Goal: Transaction & Acquisition: Purchase product/service

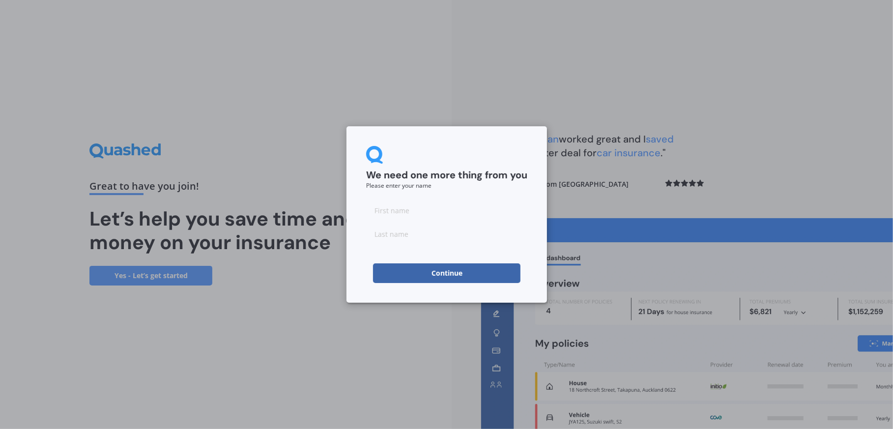
click at [448, 203] on input at bounding box center [446, 211] width 161 height 20
type input "M"
type input "S"
click at [413, 272] on button "Continue" at bounding box center [446, 274] width 147 height 20
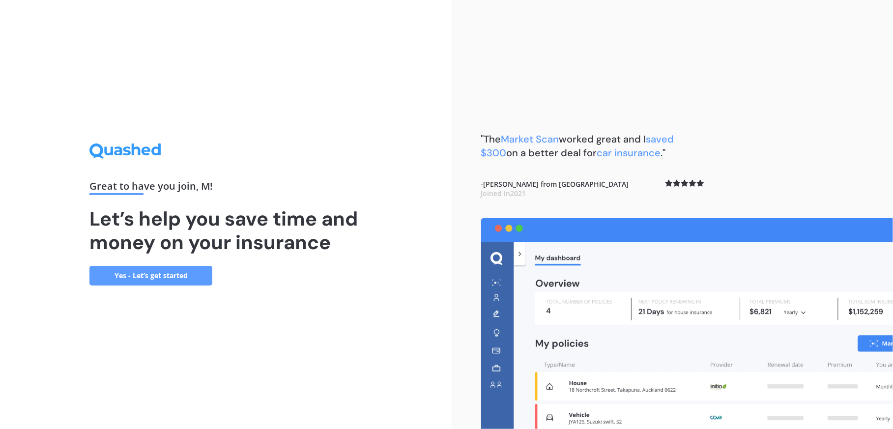
click at [198, 271] on link "Yes - Let’s get started" at bounding box center [150, 276] width 123 height 20
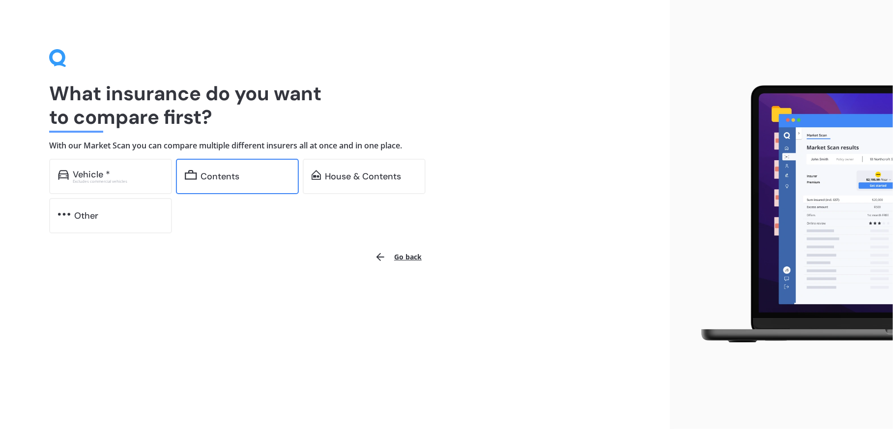
click at [220, 177] on div "Contents" at bounding box center [220, 177] width 39 height 10
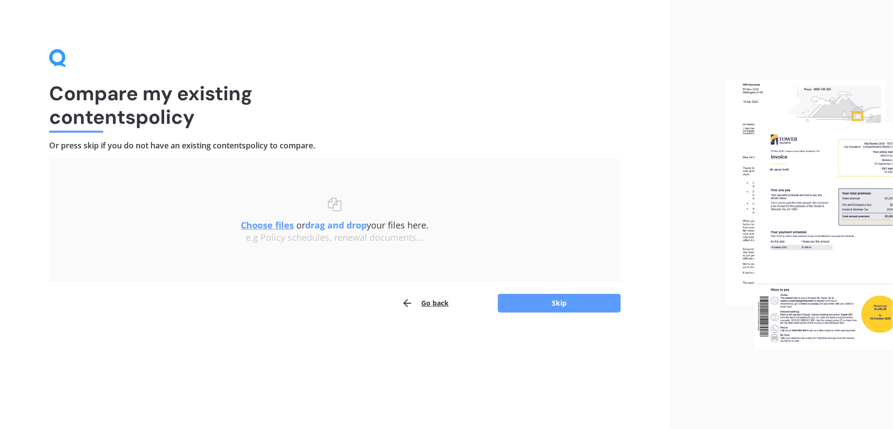
drag, startPoint x: 138, startPoint y: 145, endPoint x: 341, endPoint y: 162, distance: 203.8
click at [341, 162] on div "Compare my existing contents policy Or press skip if you do not have an existin…" at bounding box center [335, 181] width 572 height 264
click at [584, 304] on button "Skip" at bounding box center [559, 303] width 123 height 19
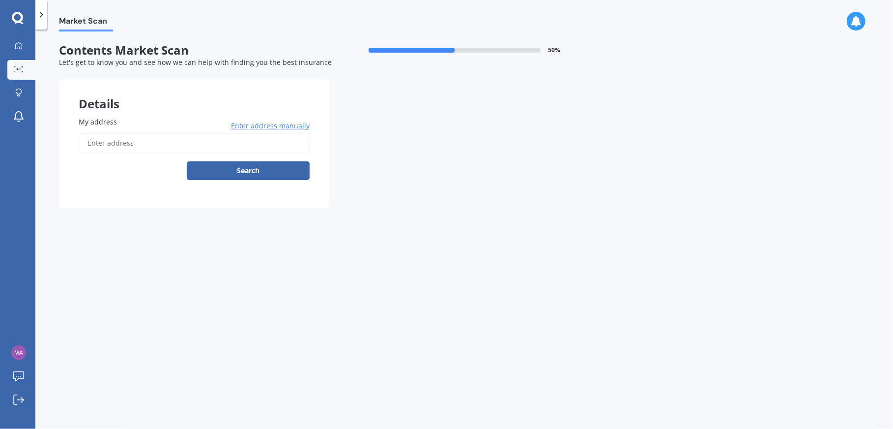
click at [193, 149] on input "My address" at bounding box center [194, 143] width 231 height 21
paste input "[STREET_ADDRESS][PERSON_NAME]"
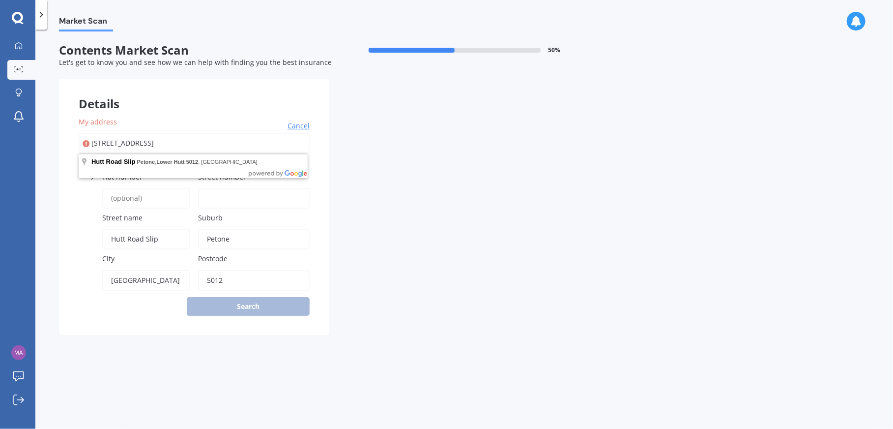
click at [68, 202] on div "My address [STREET_ADDRESS] Cancel Search Enter street [GEOGRAPHIC_DATA] name […" at bounding box center [194, 216] width 270 height 238
drag, startPoint x: 234, startPoint y: 147, endPoint x: 23, endPoint y: 129, distance: 211.7
click at [23, 129] on div "My Dashboard Market Scan Explore insurance Notifications M S Submit feedback Lo…" at bounding box center [446, 214] width 893 height 429
paste input "[STREET_ADDRESS][PERSON_NAME]"
type input "[STREET_ADDRESS][PERSON_NAME]"
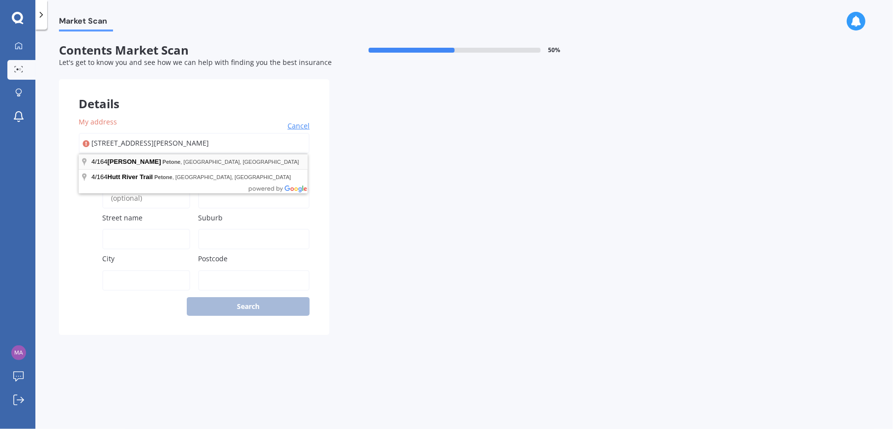
type input "[STREET_ADDRESS]"
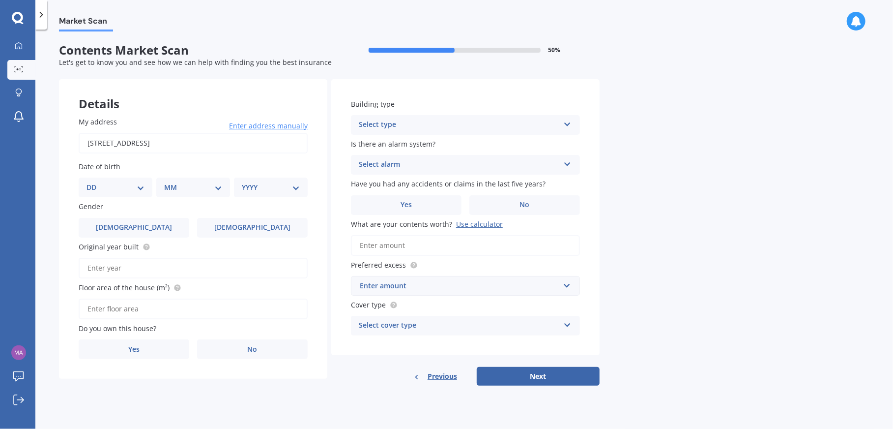
click at [60, 229] on div "My address [STREET_ADDRESS] Enter address manually Search Date of birth DD 01 0…" at bounding box center [193, 238] width 268 height 282
click at [113, 188] on select "DD 01 02 03 04 05 06 07 08 09 10 11 12 13 14 15 16 17 18 19 20 21 22 23 24 25 2…" at bounding box center [116, 187] width 58 height 11
select select "08"
click at [94, 182] on select "DD 01 02 03 04 05 06 07 08 09 10 11 12 13 14 15 16 17 18 19 20 21 22 23 24 25 2…" at bounding box center [116, 187] width 58 height 11
click at [190, 191] on select "MM 01 02 03 04 05 06 07 08 09 10 11 12" at bounding box center [195, 187] width 54 height 11
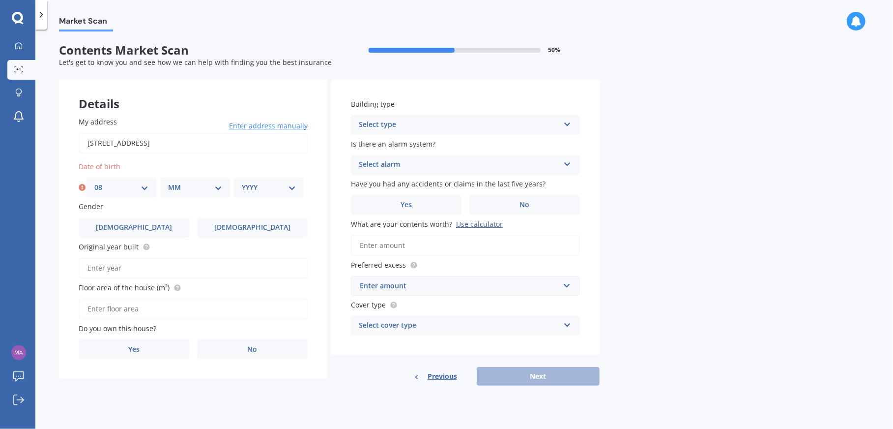
select select "12"
click at [168, 182] on select "MM 01 02 03 04 05 06 07 08 09 10 11 12" at bounding box center [195, 187] width 54 height 11
click at [278, 189] on select "YYYY 2009 2008 2007 2006 2005 2004 2003 2002 2001 2000 1999 1998 1997 1996 1995…" at bounding box center [269, 187] width 54 height 11
select select "1993"
click at [242, 182] on select "YYYY 2009 2008 2007 2006 2005 2004 2003 2002 2001 2000 1999 1998 1997 1996 1995…" at bounding box center [269, 187] width 54 height 11
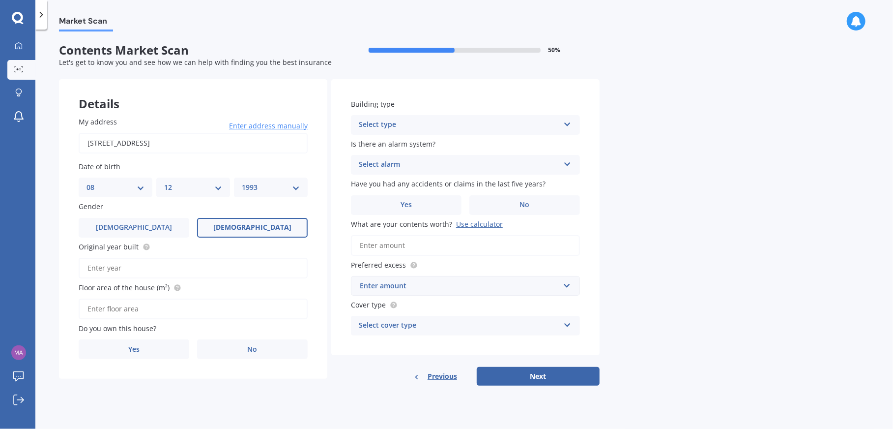
click at [236, 220] on label "[DEMOGRAPHIC_DATA]" at bounding box center [252, 228] width 111 height 20
click at [0, 0] on input "[DEMOGRAPHIC_DATA]" at bounding box center [0, 0] width 0 height 0
click at [455, 131] on div "Select type Freestanding Multi-unit (in a block of 6 or less) Multi-unit (in a …" at bounding box center [465, 125] width 229 height 20
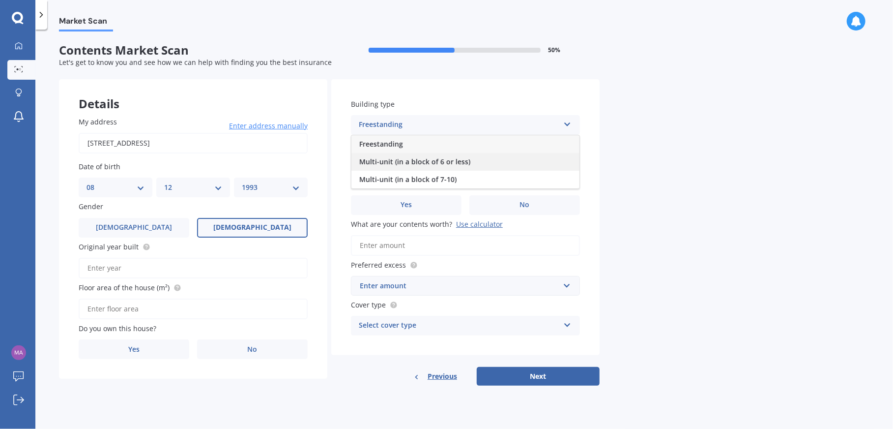
click at [445, 164] on span "Multi-unit (in a block of 6 or less)" at bounding box center [414, 161] width 111 height 9
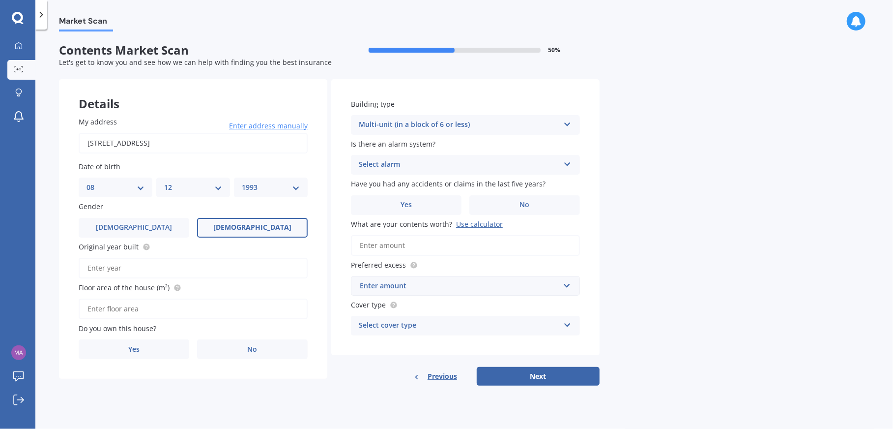
click at [635, 201] on div "Market Scan Contents Market Scan 50 % Let's get to know you and see how we can …" at bounding box center [464, 230] width 858 height 399
click at [532, 204] on label "No" at bounding box center [525, 205] width 111 height 20
click at [0, 0] on input "No" at bounding box center [0, 0] width 0 height 0
click at [409, 241] on input "What are your contents worth? Use calculator" at bounding box center [465, 245] width 229 height 21
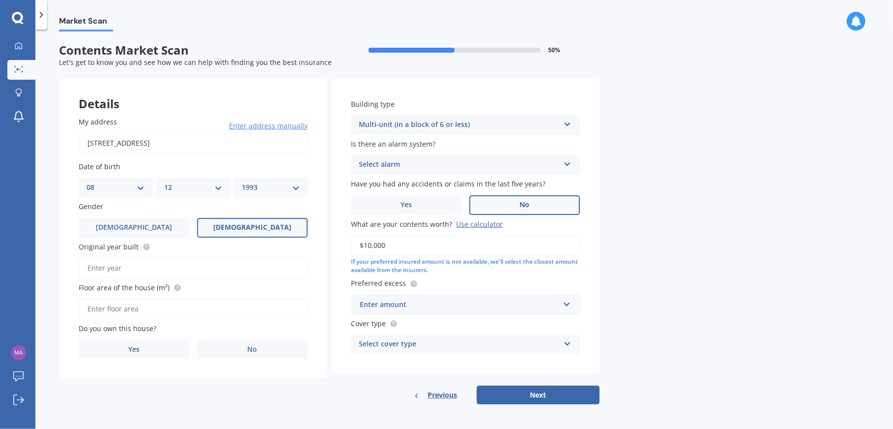
type input "$10,000"
click at [699, 317] on div "Market Scan Contents Market Scan 50 % Let's get to know you and see how we can …" at bounding box center [464, 230] width 858 height 399
click at [540, 307] on div "Enter amount" at bounding box center [460, 304] width 200 height 11
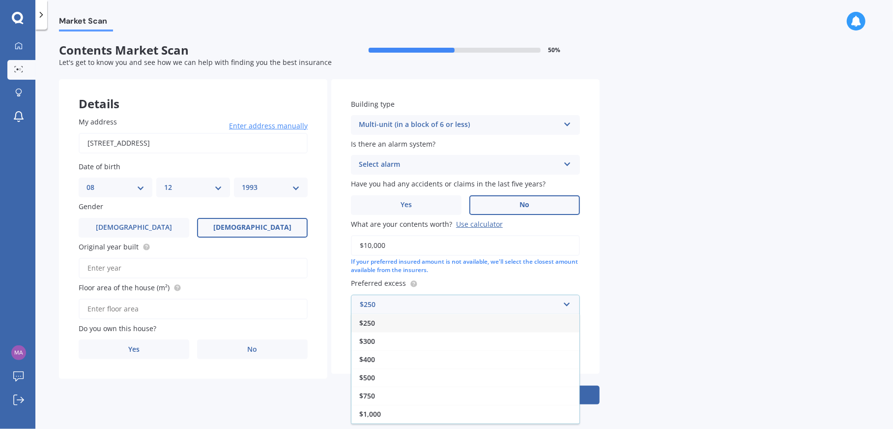
click at [522, 322] on div "$250" at bounding box center [466, 323] width 228 height 18
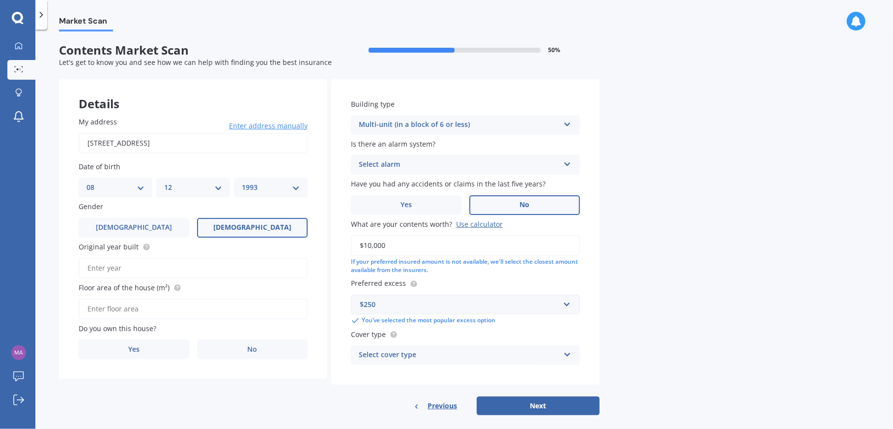
click at [691, 311] on div "Market Scan Contents Market Scan 50 % Let's get to know you and see how we can …" at bounding box center [464, 230] width 858 height 399
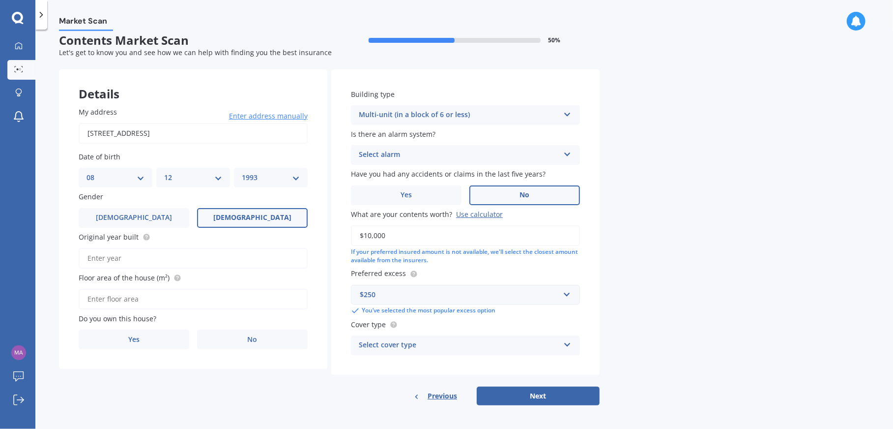
scroll to position [12, 0]
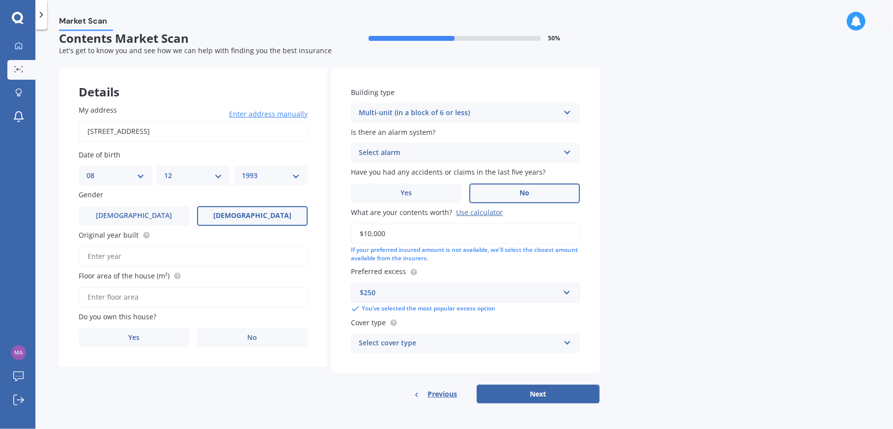
click at [527, 329] on div "Cover type Select cover type High Limited" at bounding box center [465, 335] width 229 height 36
click at [520, 347] on div "Select cover type" at bounding box center [459, 343] width 201 height 12
click at [708, 352] on div "Market Scan Contents Market Scan 50 % Let's get to know you and see how we can …" at bounding box center [464, 230] width 858 height 399
click at [584, 393] on button "Next" at bounding box center [538, 393] width 123 height 19
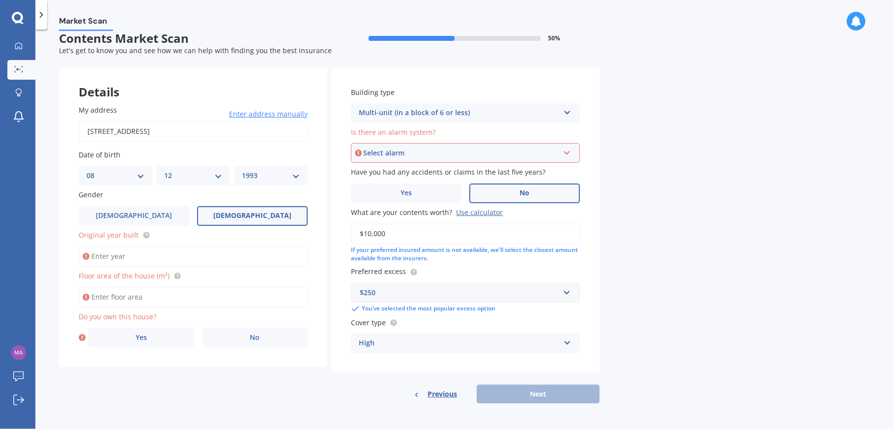
click at [136, 250] on input "Original year built" at bounding box center [193, 256] width 229 height 21
type input "1960"
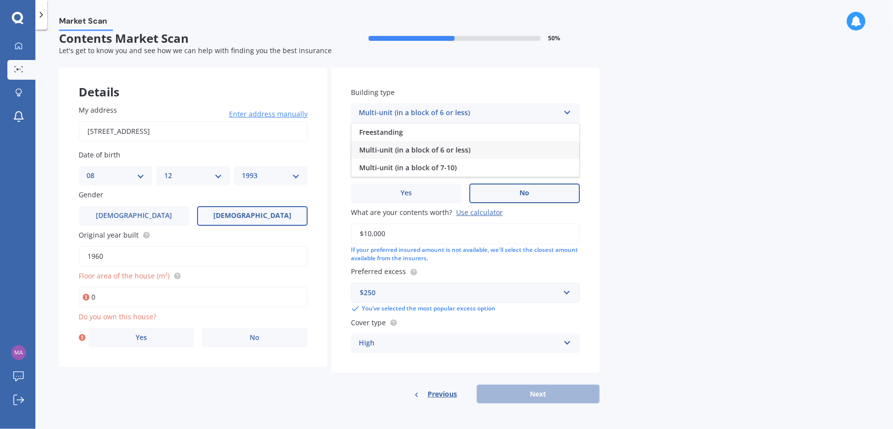
click at [146, 304] on input "0" at bounding box center [193, 297] width 229 height 21
drag, startPoint x: 146, startPoint y: 304, endPoint x: 58, endPoint y: 292, distance: 89.4
click at [58, 292] on div "Market Scan Contents Market Scan 50 % Let's get to know you and see how we can …" at bounding box center [464, 230] width 858 height 399
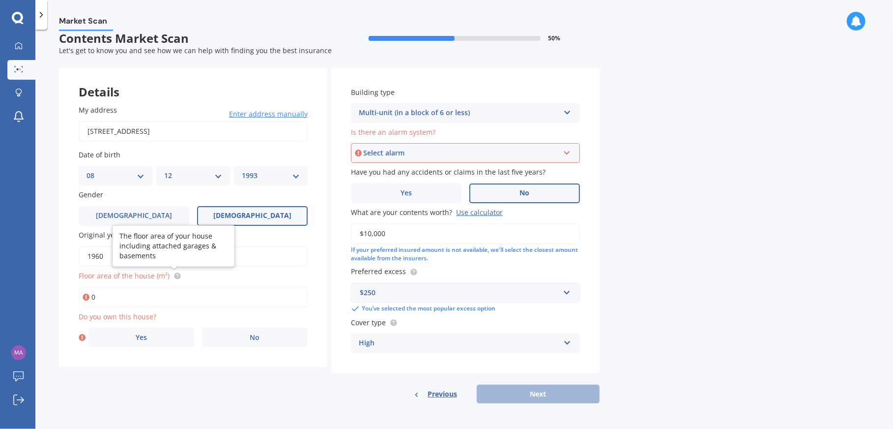
click at [174, 273] on circle at bounding box center [177, 275] width 6 height 6
drag, startPoint x: 181, startPoint y: 301, endPoint x: -2, endPoint y: 289, distance: 183.8
click at [0, 289] on html "My Dashboard Market Scan Explore insurance Notifications M S Submit feedback Lo…" at bounding box center [446, 214] width 893 height 429
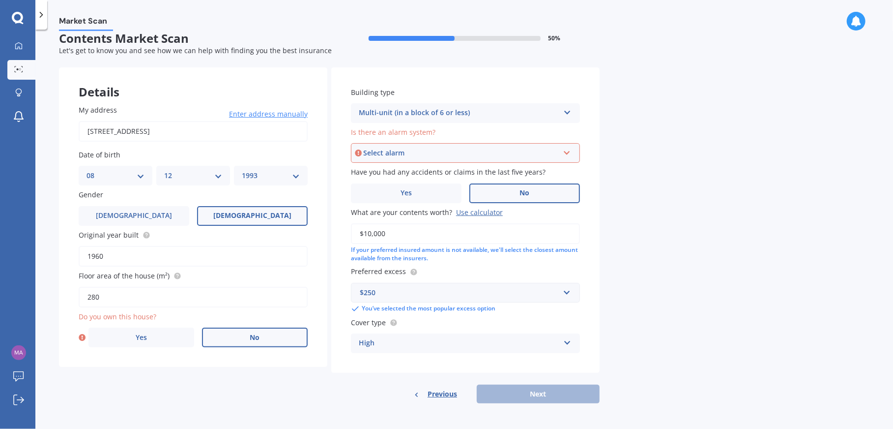
type input "280"
click at [284, 341] on label "No" at bounding box center [255, 337] width 106 height 20
click at [0, 0] on input "No" at bounding box center [0, 0] width 0 height 0
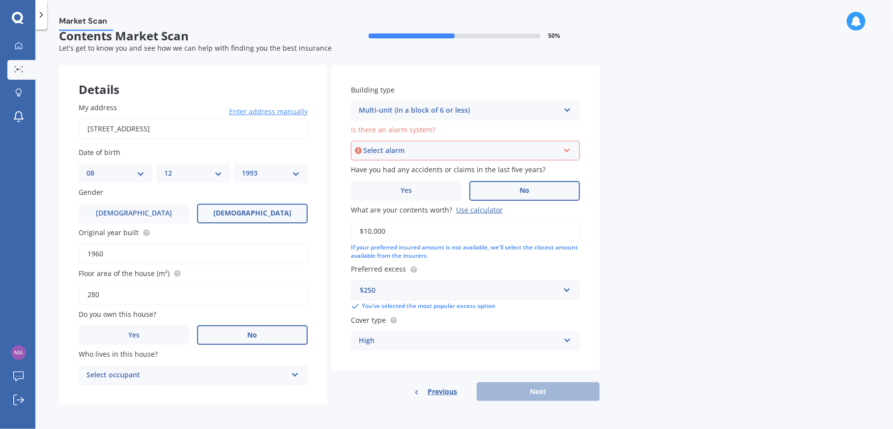
scroll to position [16, 0]
click at [175, 368] on div "Select occupant" at bounding box center [187, 374] width 201 height 12
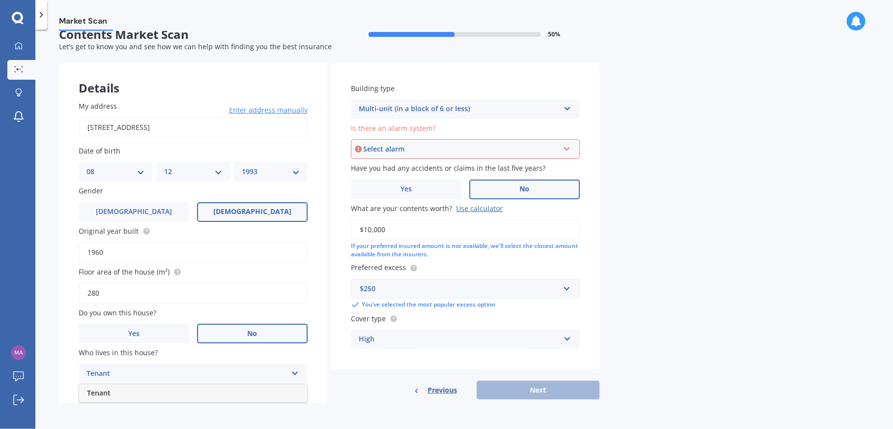
click at [163, 397] on div "Tenant" at bounding box center [193, 393] width 228 height 18
click at [161, 376] on div "Tenant" at bounding box center [187, 374] width 201 height 12
click at [387, 406] on form "Contents Market Scan 50 % Let's get to know you and see how we can help with fi…" at bounding box center [329, 219] width 541 height 383
click at [678, 318] on div "Market Scan Contents Market Scan 50 % Let's get to know you and see how we can …" at bounding box center [464, 230] width 858 height 399
click at [511, 152] on div "Select alarm" at bounding box center [461, 149] width 196 height 11
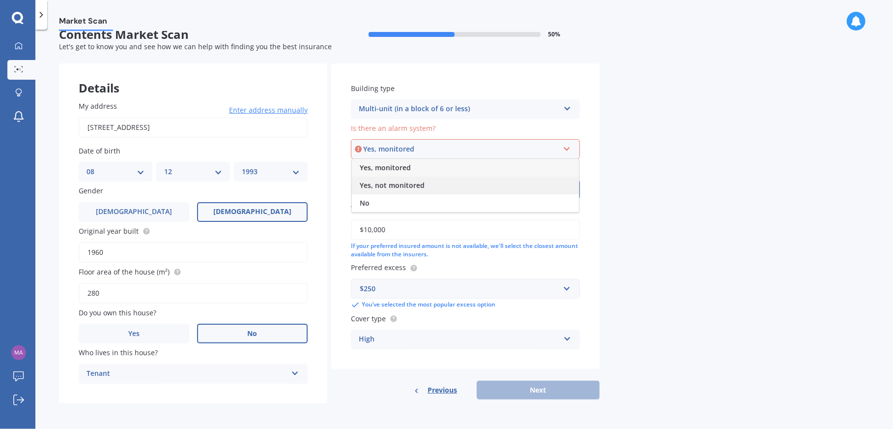
click at [440, 186] on div "Yes, not monitored" at bounding box center [465, 186] width 227 height 18
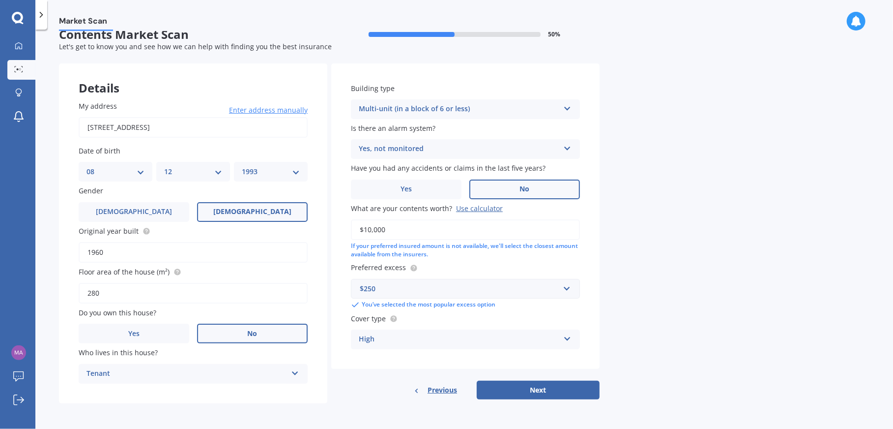
click at [667, 234] on div "Market Scan Contents Market Scan 50 % Let's get to know you and see how we can …" at bounding box center [464, 230] width 858 height 399
click at [539, 152] on div "Yes, not monitored" at bounding box center [459, 149] width 201 height 12
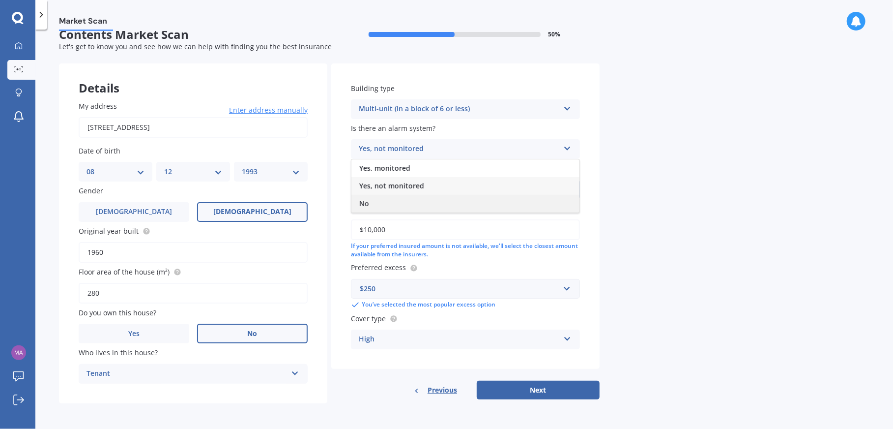
click at [461, 197] on div "No" at bounding box center [466, 204] width 228 height 18
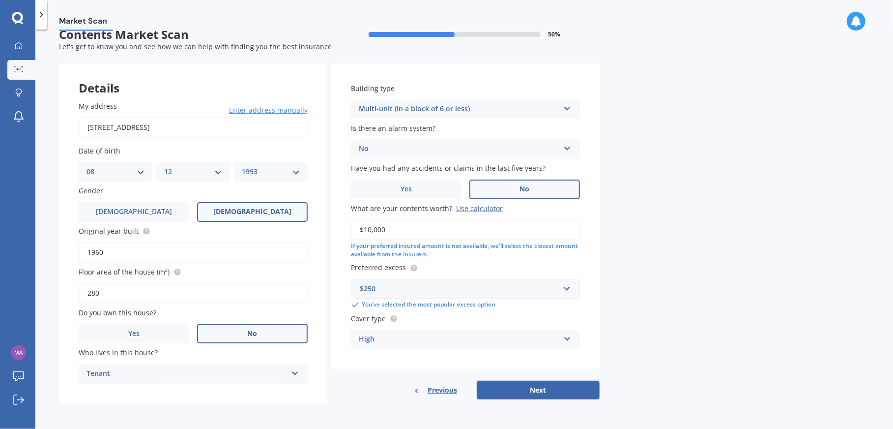
click at [677, 205] on div "Market Scan Contents Market Scan 50 % Let's get to know you and see how we can …" at bounding box center [464, 230] width 858 height 399
click at [572, 390] on button "Next" at bounding box center [538, 390] width 123 height 19
select select "08"
select select "12"
select select "1993"
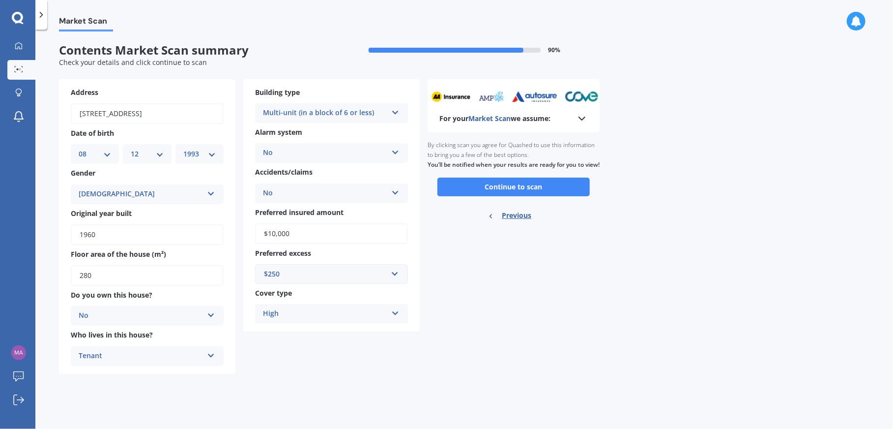
scroll to position [0, 0]
click at [554, 196] on button "Continue to scan" at bounding box center [514, 186] width 152 height 19
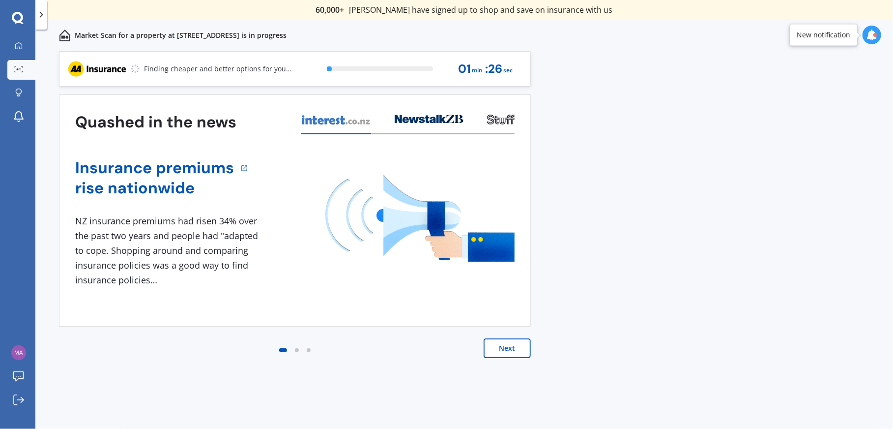
click at [506, 353] on button "Next" at bounding box center [507, 348] width 47 height 20
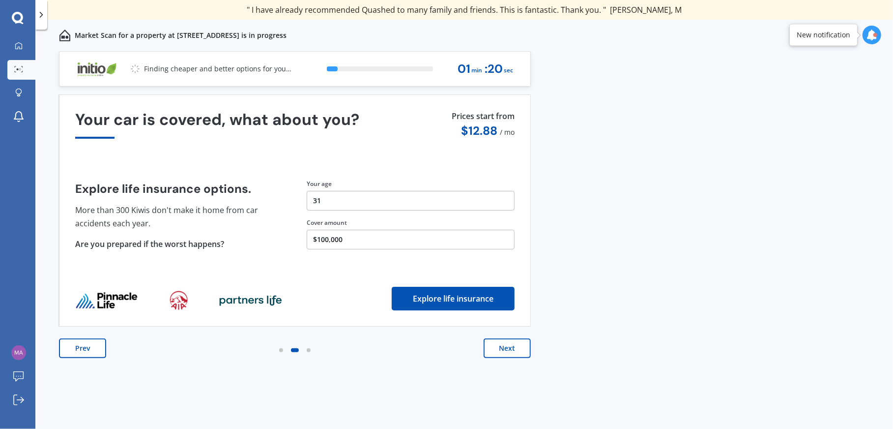
click at [516, 351] on button "Next" at bounding box center [507, 348] width 47 height 20
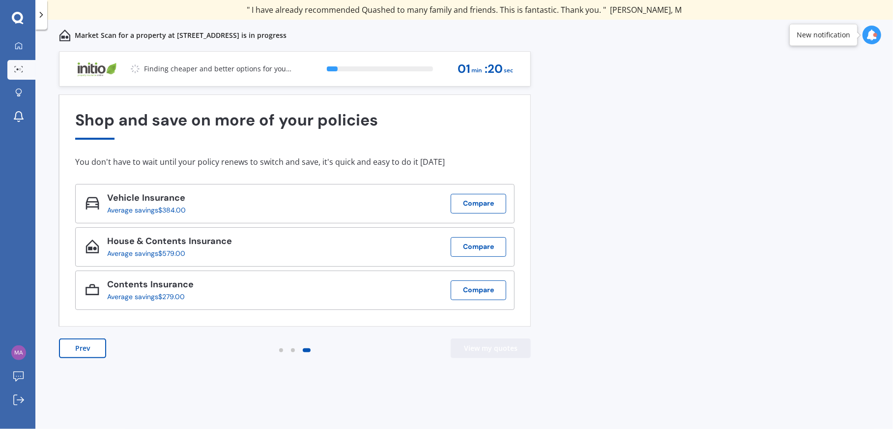
click at [516, 351] on button "View my quotes" at bounding box center [491, 348] width 80 height 20
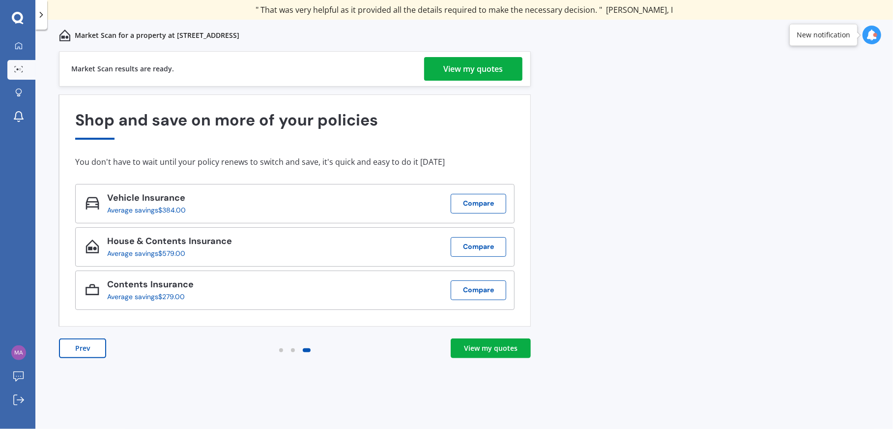
click at [502, 63] on div "View my quotes" at bounding box center [473, 69] width 59 height 24
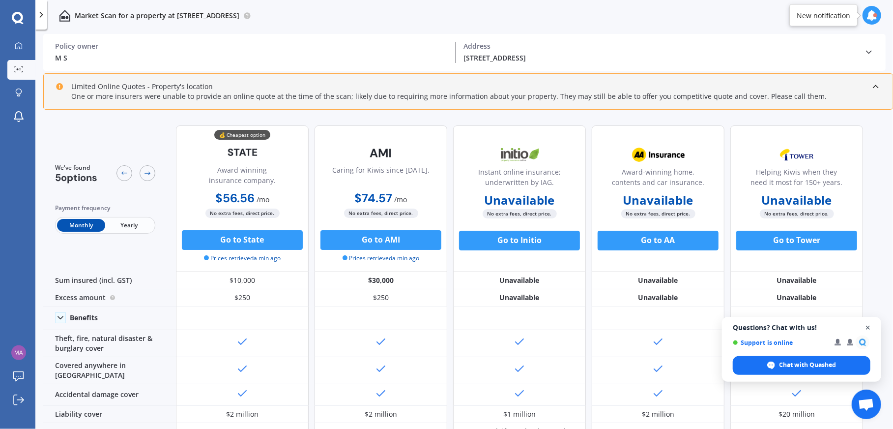
click at [869, 327] on span "Close chat" at bounding box center [868, 328] width 12 height 12
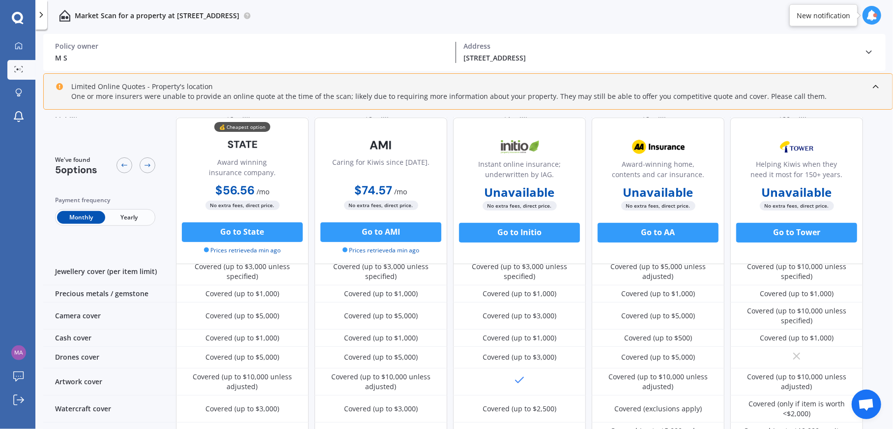
scroll to position [49, 0]
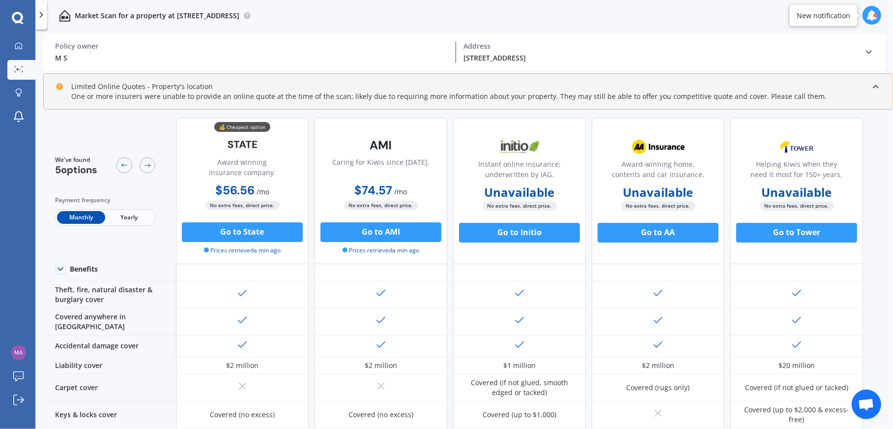
click at [21, 213] on div "My Dashboard Market Scan Explore insurance Notifications M S Submit feedback Lo…" at bounding box center [17, 232] width 35 height 392
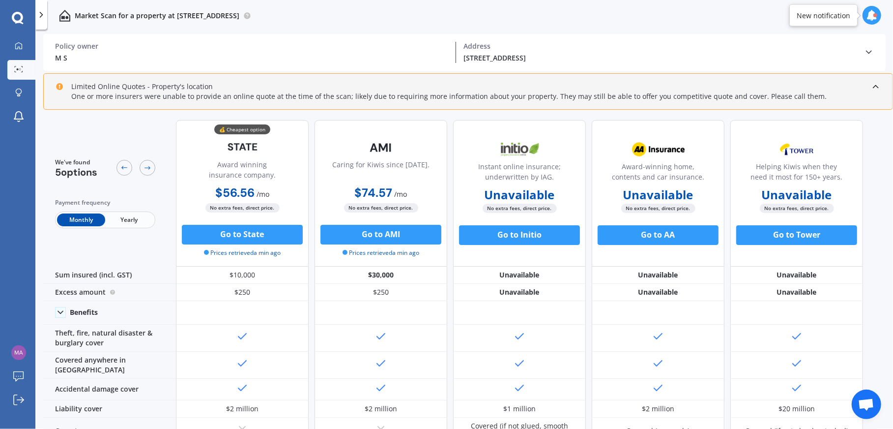
scroll to position [0, 0]
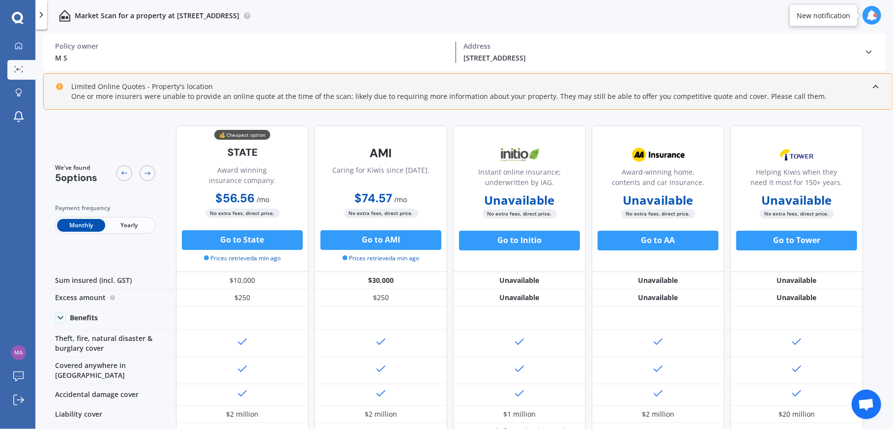
click at [111, 230] on span "Yearly" at bounding box center [129, 225] width 48 height 13
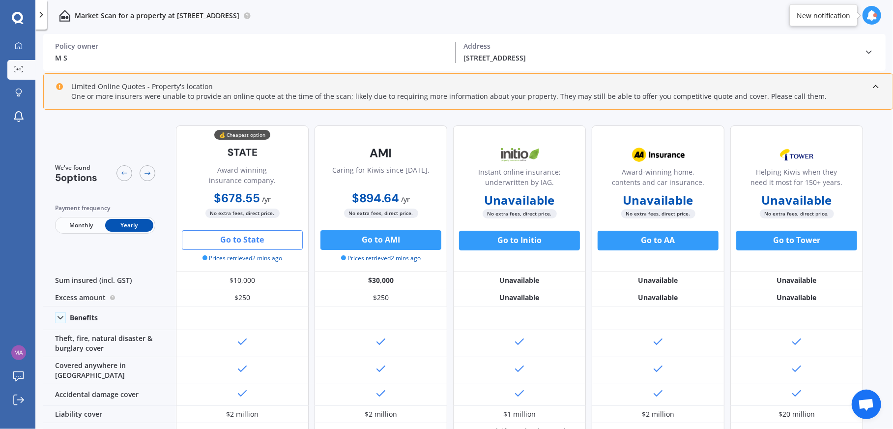
click at [239, 236] on button "Go to State" at bounding box center [242, 240] width 121 height 20
